Goal: Transaction & Acquisition: Purchase product/service

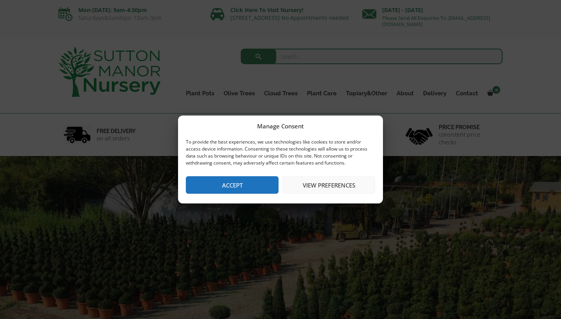
click at [243, 184] on button "Accept" at bounding box center [232, 185] width 93 height 18
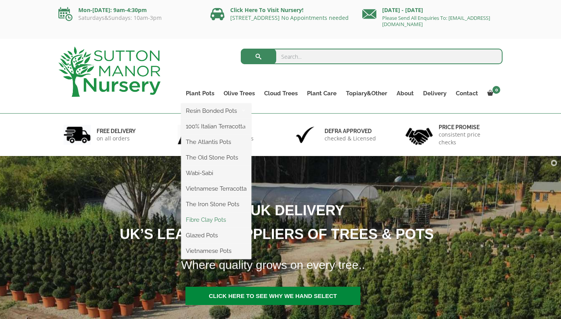
click at [205, 220] on link "Fibre Clay Pots" at bounding box center [216, 220] width 70 height 12
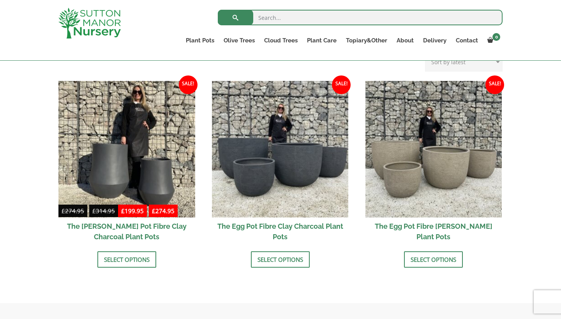
scroll to position [235, 0]
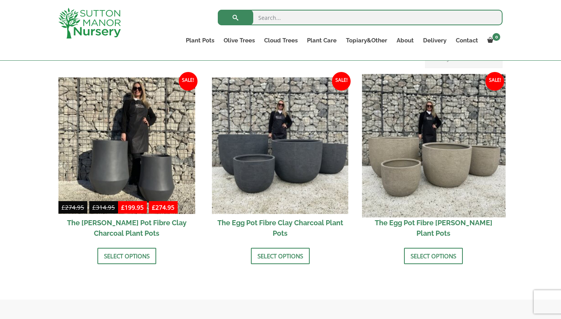
click at [446, 161] on img at bounding box center [433, 145] width 143 height 143
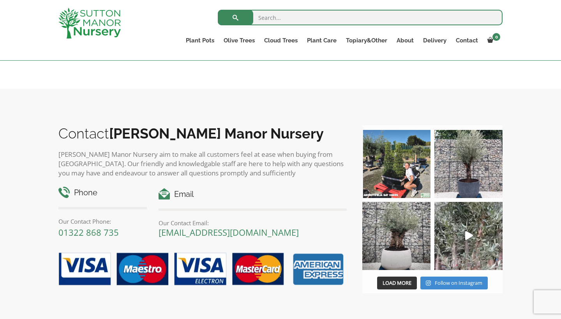
scroll to position [465, 0]
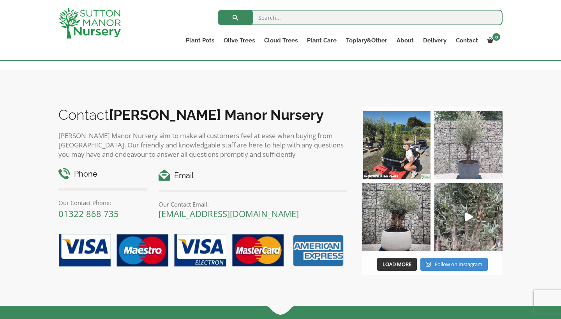
click at [413, 151] on img at bounding box center [396, 145] width 68 height 68
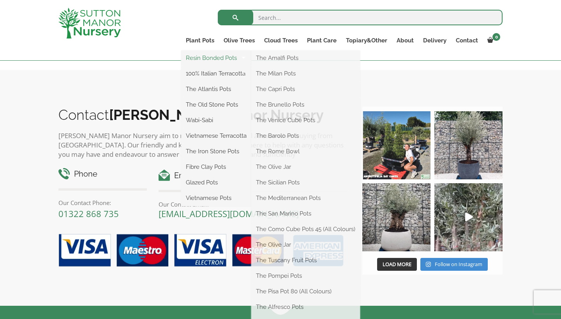
click at [206, 56] on link "Resin Bonded Pots" at bounding box center [216, 58] width 70 height 12
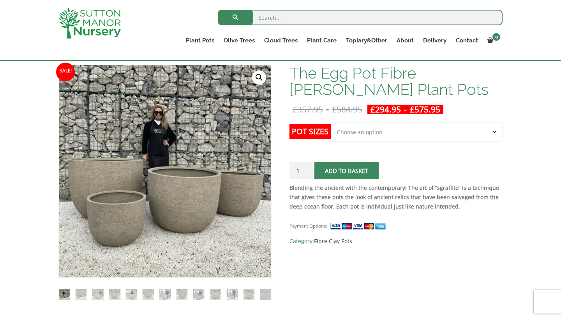
scroll to position [113, 0]
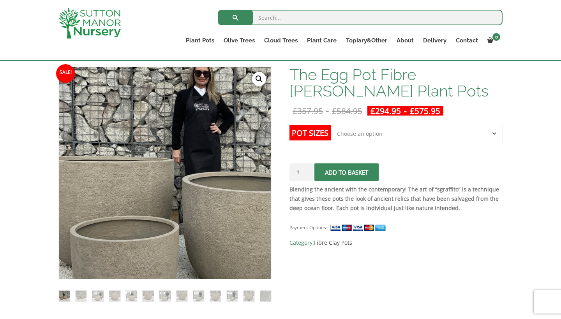
click at [106, 164] on img at bounding box center [213, 180] width 389 height 389
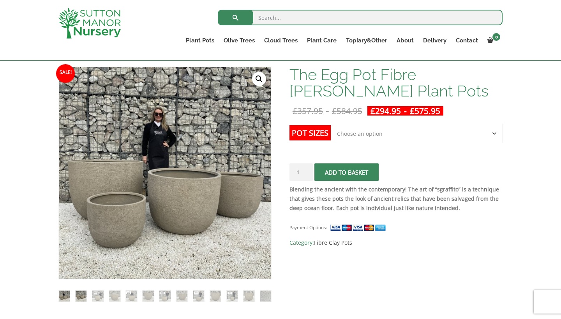
click at [77, 297] on img at bounding box center [81, 296] width 11 height 11
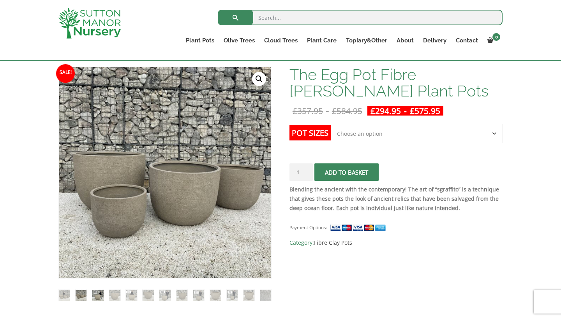
click at [99, 298] on img at bounding box center [97, 295] width 11 height 11
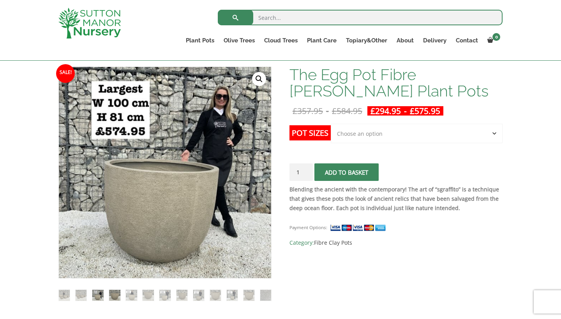
click at [113, 295] on img at bounding box center [114, 295] width 11 height 11
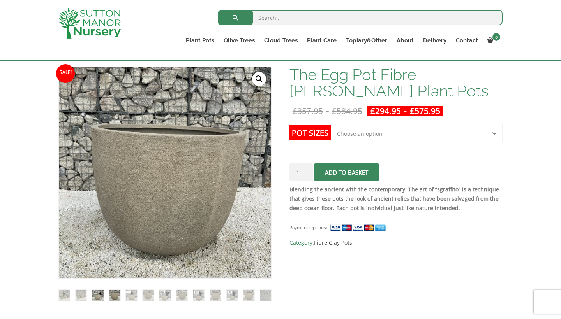
click at [98, 294] on img at bounding box center [97, 295] width 11 height 11
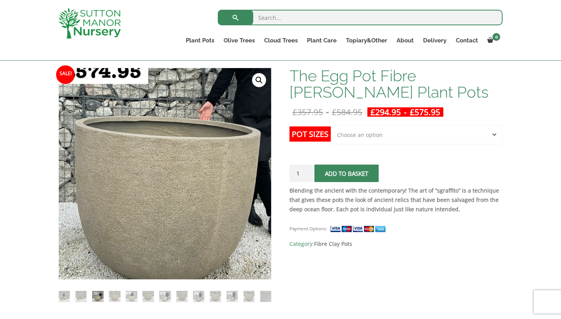
scroll to position [112, 0]
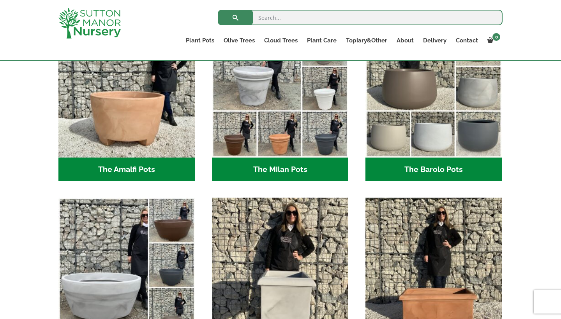
scroll to position [252, 0]
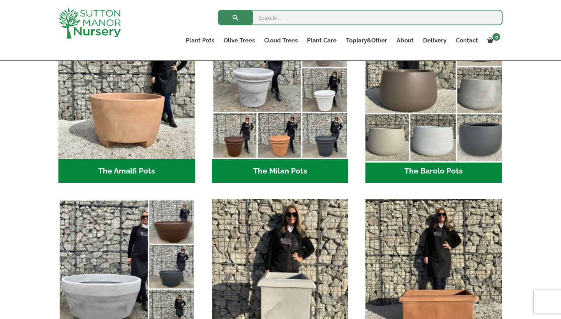
click at [431, 144] on img "Visit product category The Barolo Pots" at bounding box center [433, 90] width 143 height 143
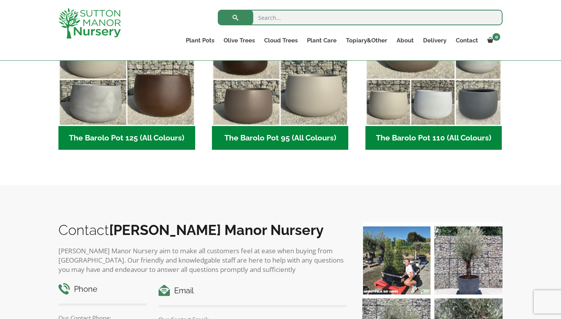
scroll to position [454, 0]
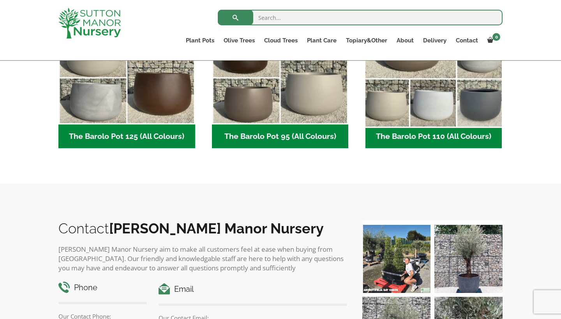
click at [450, 106] on img "Visit product category The Barolo Pot 110 (All Colours)" at bounding box center [433, 56] width 143 height 143
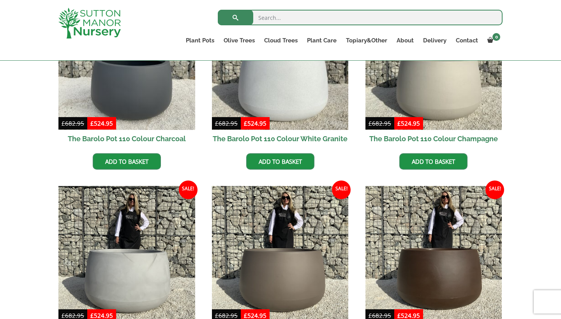
scroll to position [266, 0]
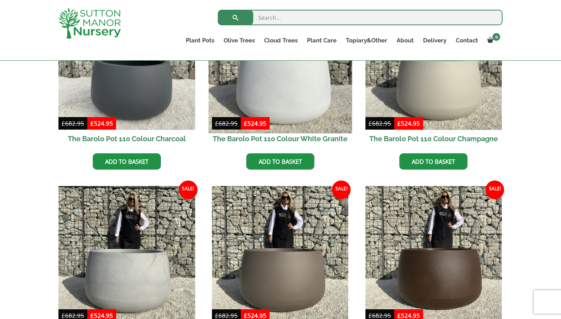
click at [291, 111] on img at bounding box center [279, 61] width 143 height 143
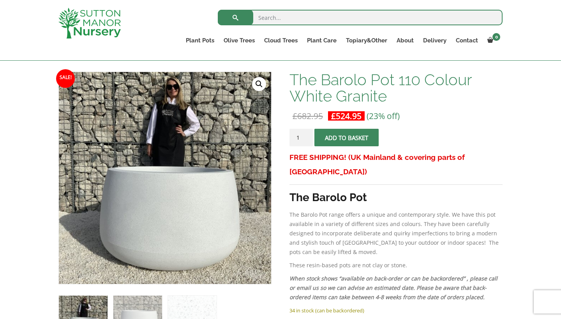
scroll to position [117, 0]
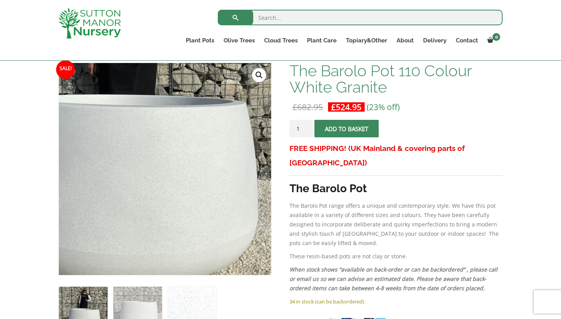
click at [218, 234] on img at bounding box center [120, 115] width 389 height 389
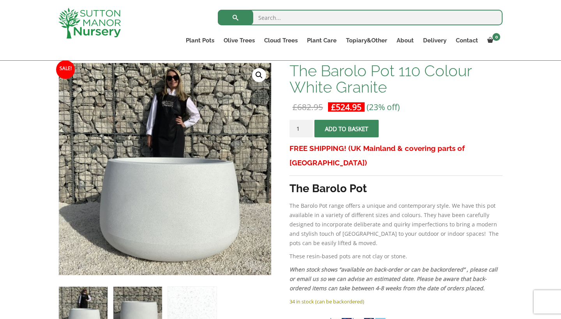
click at [144, 306] on img at bounding box center [137, 311] width 49 height 49
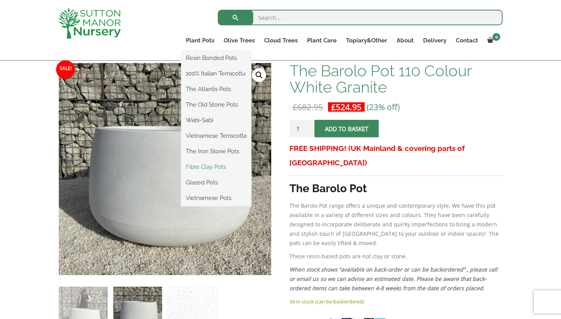
click at [208, 169] on link "Fibre Clay Pots" at bounding box center [216, 167] width 70 height 12
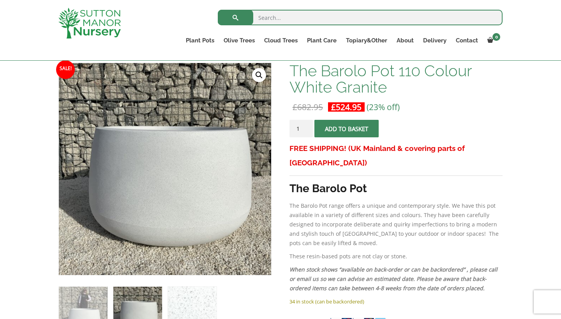
click at [191, 293] on img at bounding box center [192, 311] width 49 height 49
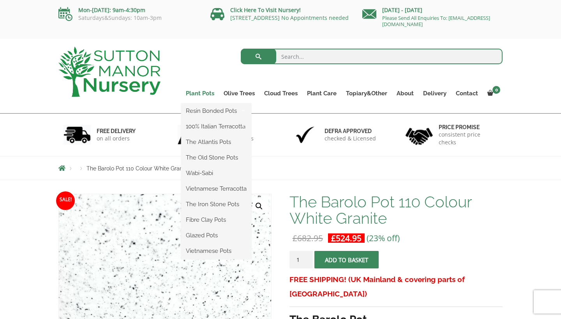
scroll to position [0, 0]
click at [204, 220] on link "Fibre Clay Pots" at bounding box center [216, 220] width 70 height 12
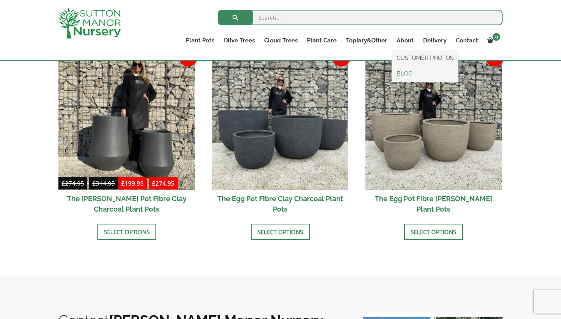
scroll to position [280, 0]
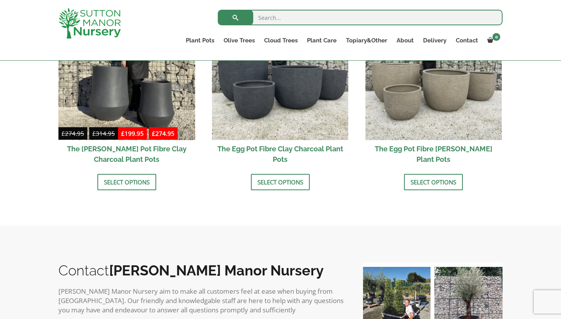
scroll to position [309, 0]
click at [417, 186] on link "Select options" at bounding box center [433, 182] width 59 height 16
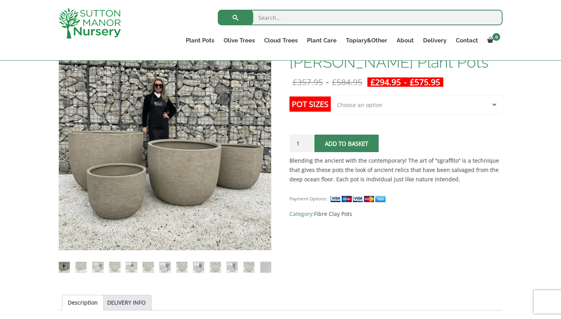
scroll to position [142, 0]
click at [250, 272] on img at bounding box center [248, 267] width 11 height 11
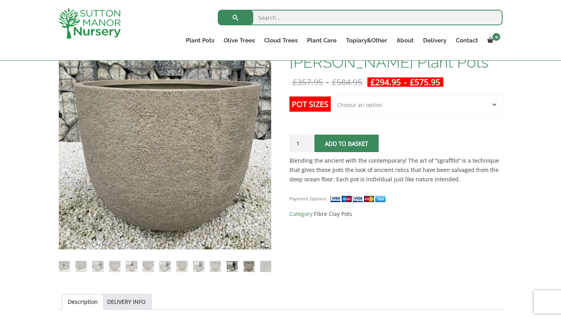
click at [229, 272] on img at bounding box center [232, 266] width 11 height 11
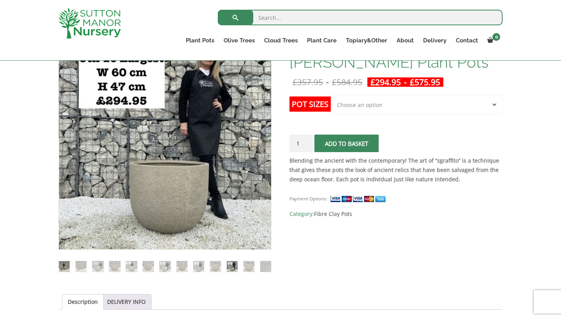
click at [65, 270] on img at bounding box center [64, 266] width 11 height 11
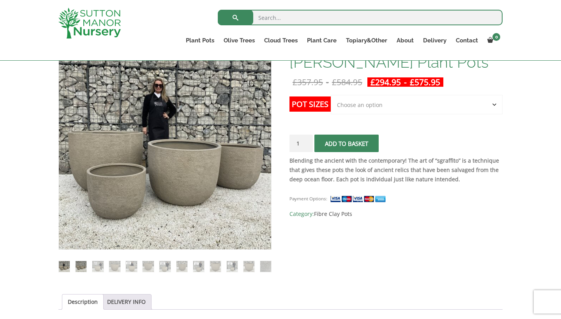
click at [83, 269] on img at bounding box center [81, 266] width 11 height 11
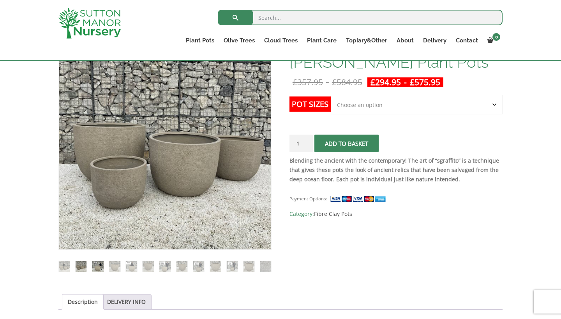
click at [100, 270] on img at bounding box center [97, 266] width 11 height 11
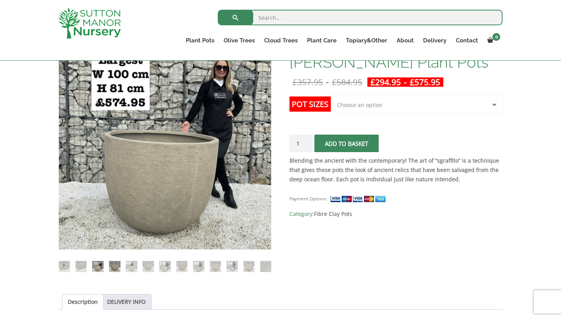
click at [113, 270] on img at bounding box center [114, 266] width 11 height 11
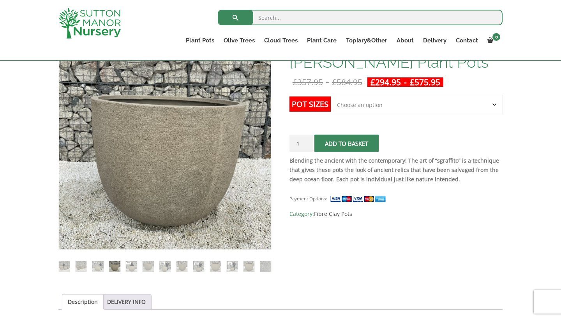
click at [140, 265] on ol at bounding box center [164, 261] width 213 height 23
click at [151, 266] on img at bounding box center [148, 266] width 11 height 11
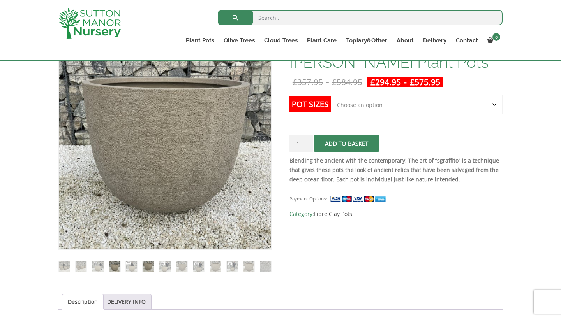
click at [119, 269] on img at bounding box center [114, 266] width 11 height 11
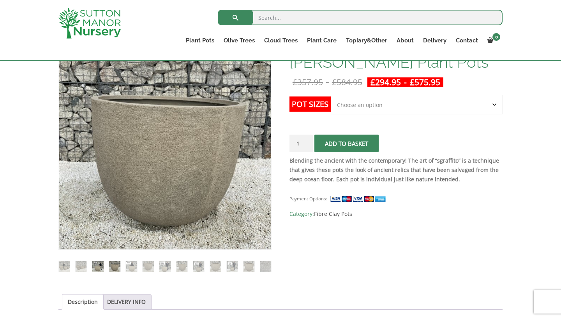
click at [97, 269] on img at bounding box center [97, 266] width 11 height 11
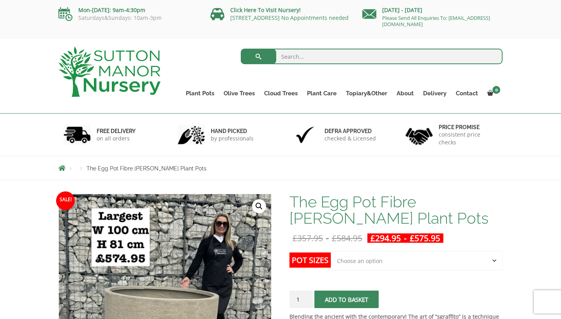
scroll to position [0, 0]
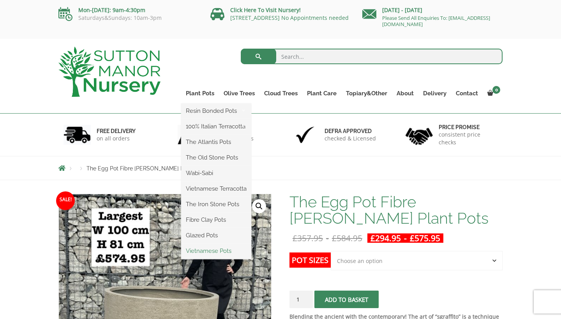
click at [216, 252] on link "Vietnamese Pots" at bounding box center [216, 251] width 70 height 12
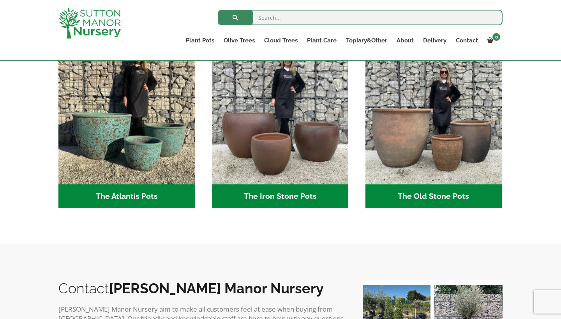
scroll to position [436, 0]
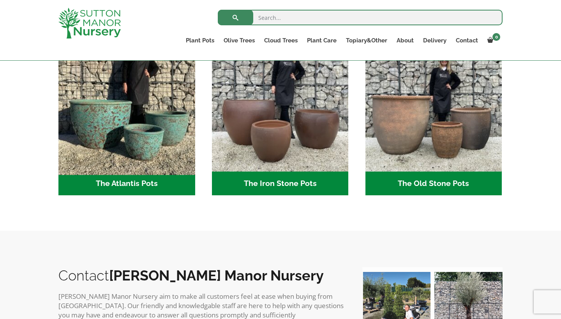
click at [149, 131] on img "Visit product category The Atlantis Pots" at bounding box center [126, 103] width 143 height 143
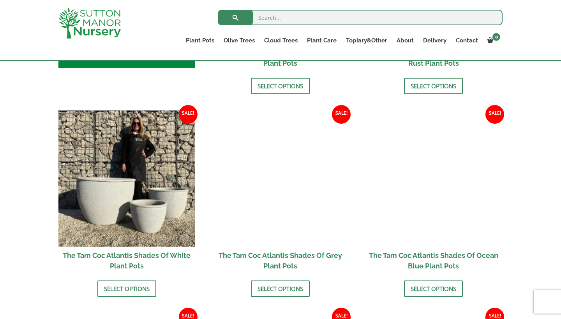
scroll to position [419, 0]
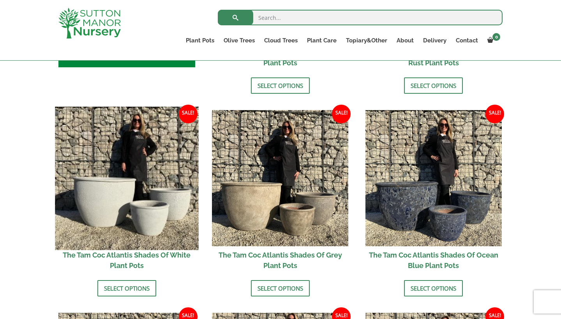
click at [96, 222] on img at bounding box center [126, 178] width 143 height 143
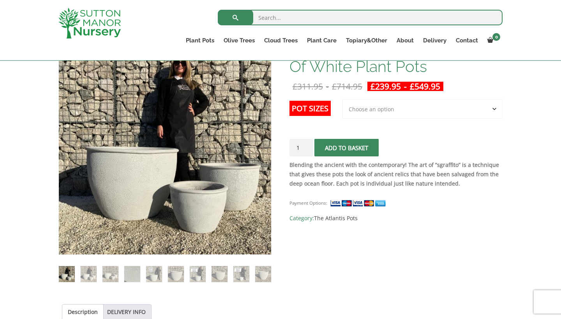
scroll to position [135, 0]
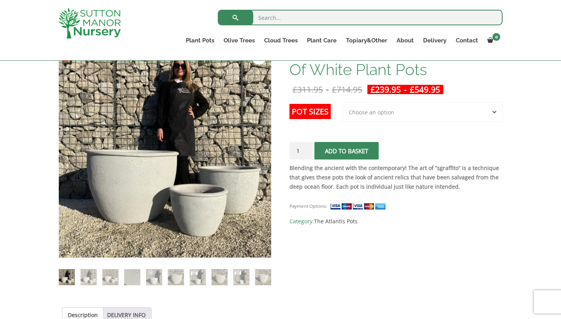
select select "Largest pot In The Picture"
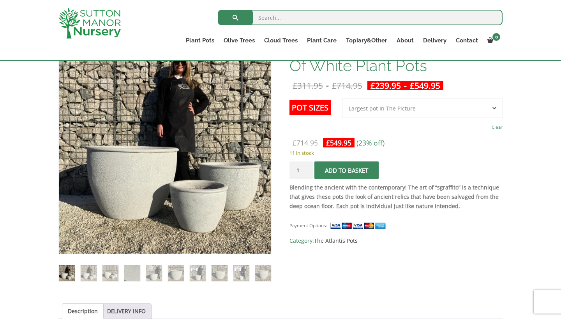
scroll to position [190, 0]
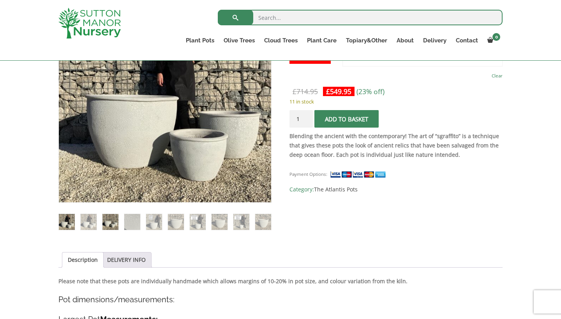
click at [111, 225] on img at bounding box center [110, 222] width 16 height 16
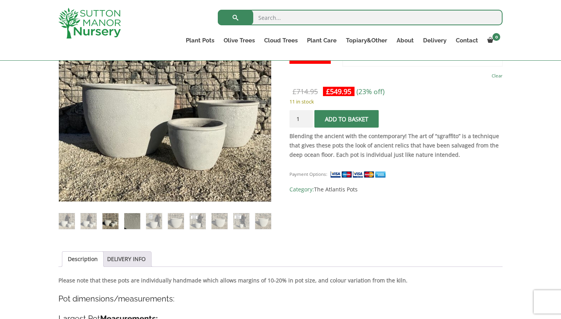
click at [128, 223] on img at bounding box center [132, 221] width 16 height 16
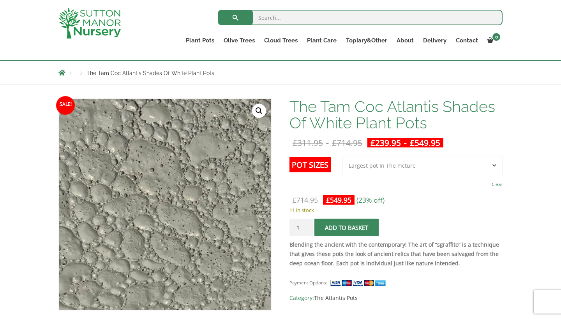
scroll to position [79, 0]
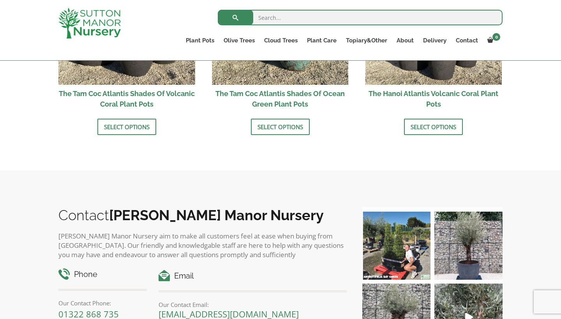
scroll to position [826, 0]
